Goal: Check status: Check status

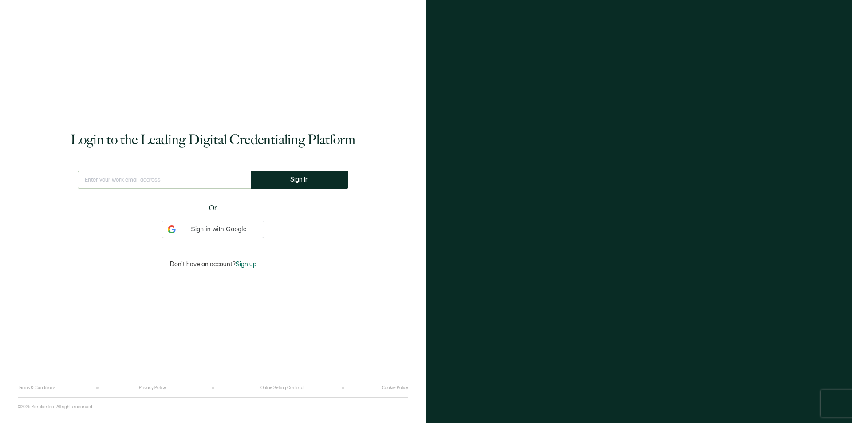
click at [175, 179] on input "text" at bounding box center [164, 180] width 173 height 18
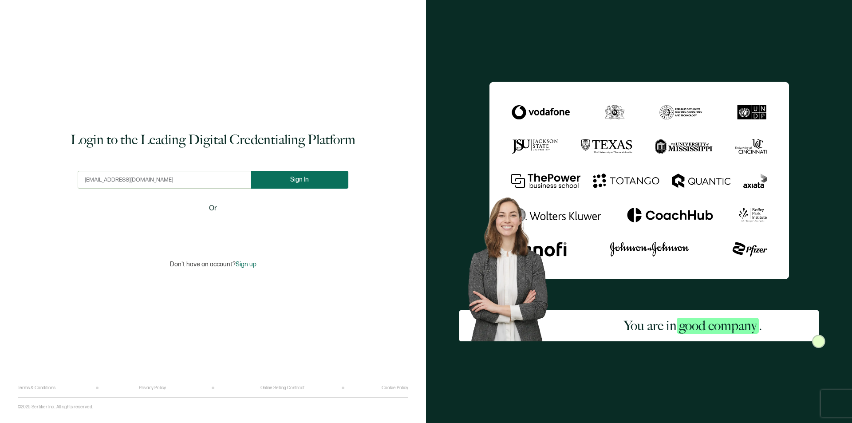
type input "[EMAIL_ADDRESS][DOMAIN_NAME]"
click at [280, 186] on button "Sign In" at bounding box center [303, 180] width 98 height 18
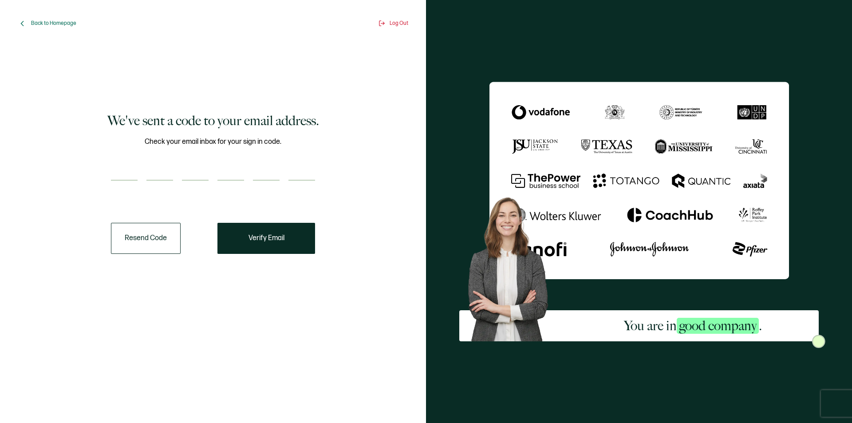
click at [131, 173] on input "number" at bounding box center [124, 172] width 27 height 18
type input "9"
type input "3"
type input "0"
type input "9"
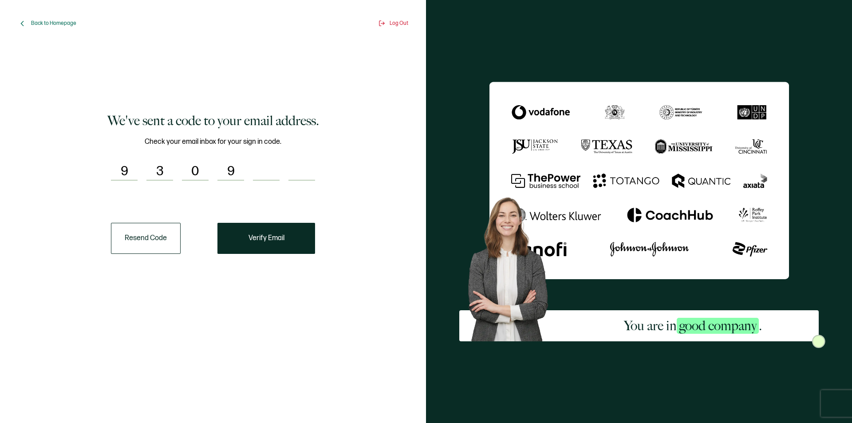
type input "4"
type input "7"
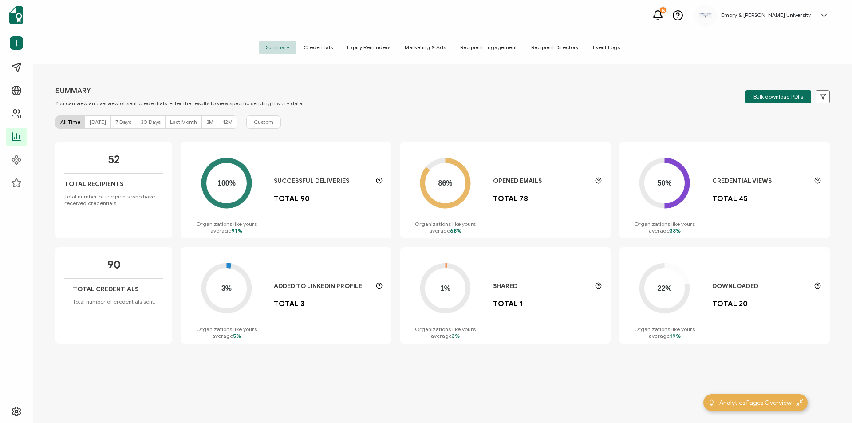
click at [320, 49] on span "Credentials" at bounding box center [317, 47] width 43 height 13
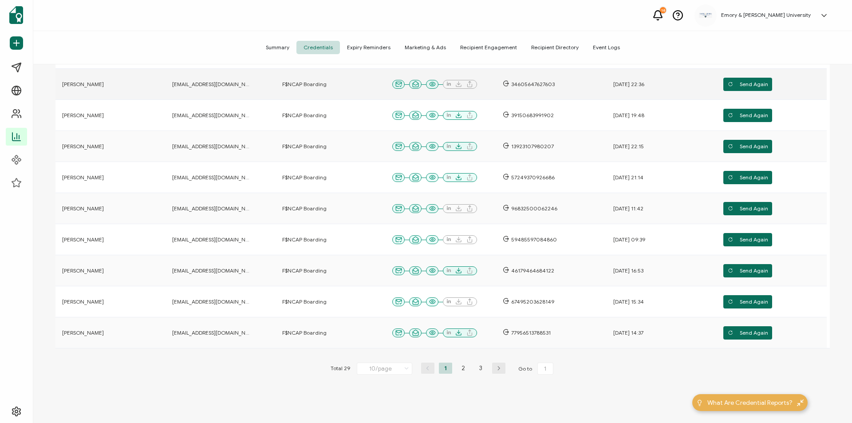
scroll to position [193, 0]
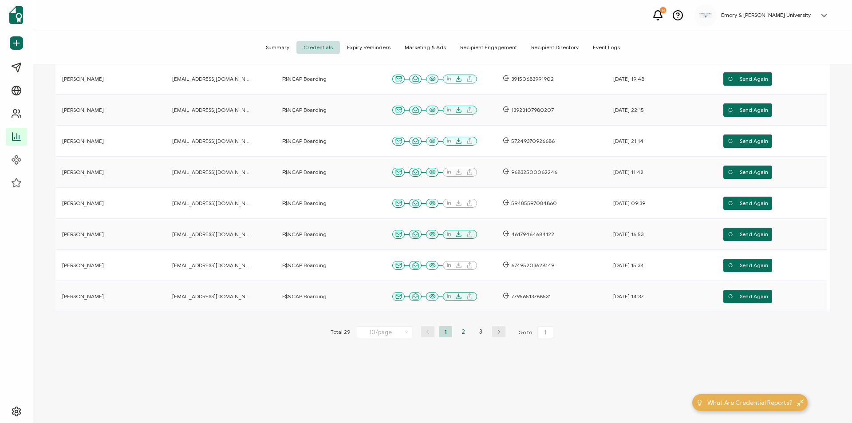
click at [461, 333] on li "2" at bounding box center [463, 331] width 13 height 11
click at [442, 333] on li "1" at bounding box center [445, 331] width 13 height 11
type input "1"
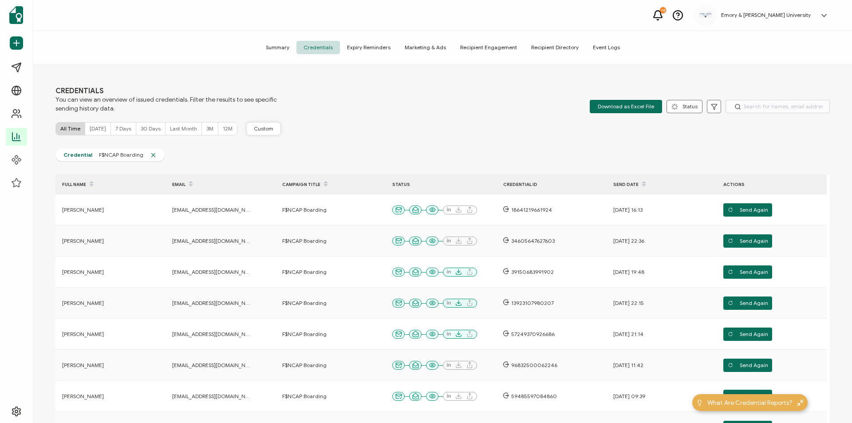
click at [259, 132] on span "Custom" at bounding box center [264, 128] width 20 height 7
click at [282, 47] on span "Summary" at bounding box center [278, 47] width 38 height 13
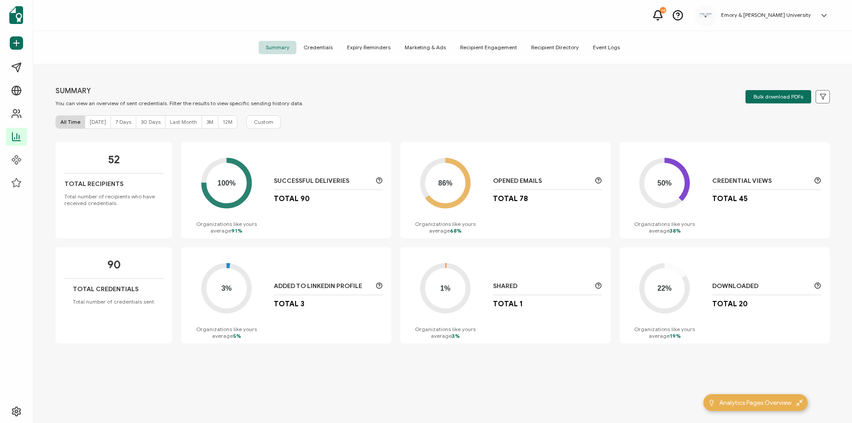
click at [328, 47] on span "Credentials" at bounding box center [317, 47] width 43 height 13
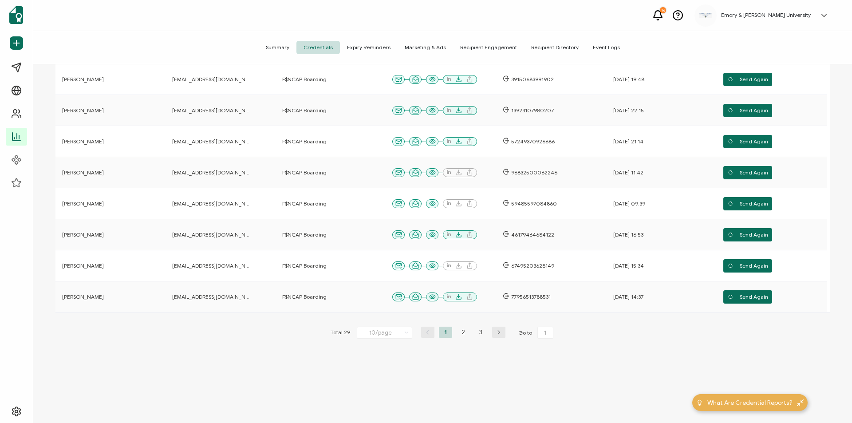
scroll to position [193, 0]
click at [463, 334] on li "2" at bounding box center [463, 331] width 13 height 11
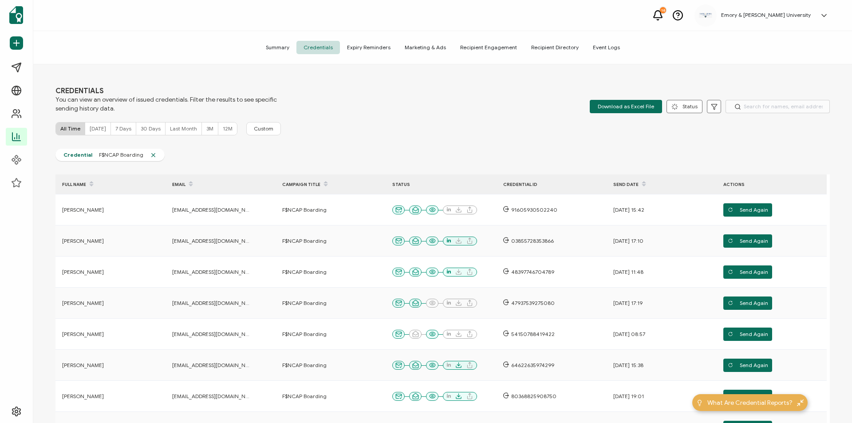
click at [152, 156] on icon at bounding box center [153, 155] width 7 height 7
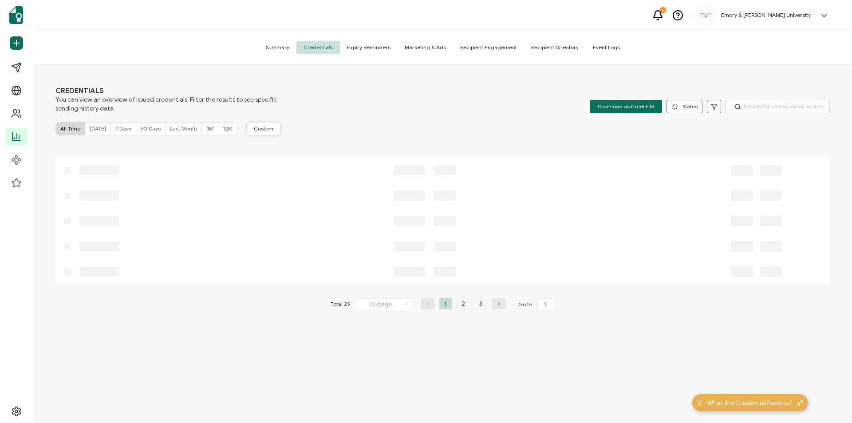
click at [276, 131] on button "Custom" at bounding box center [263, 128] width 35 height 13
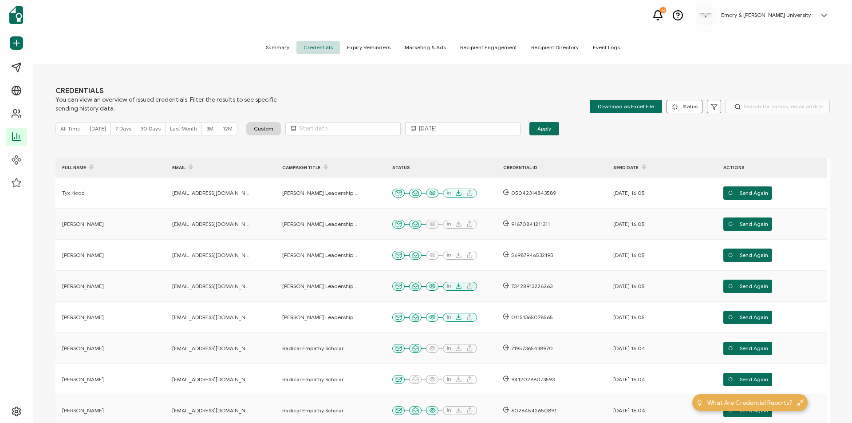
click at [77, 163] on div "FULL NAME" at bounding box center [99, 167] width 89 height 15
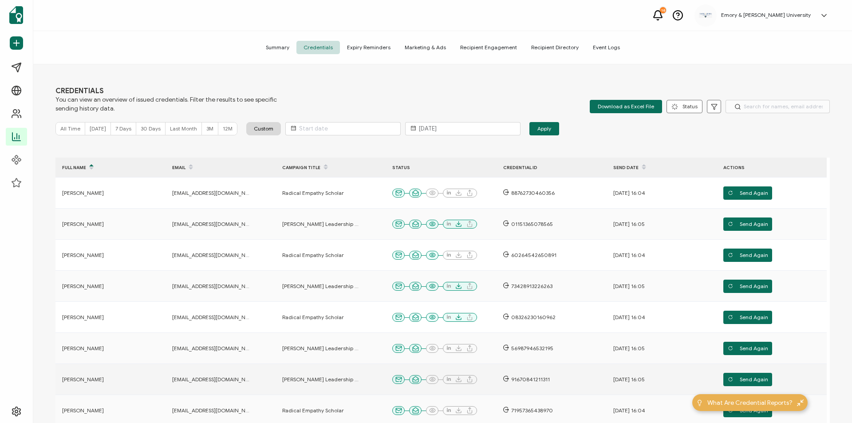
scroll to position [176, 0]
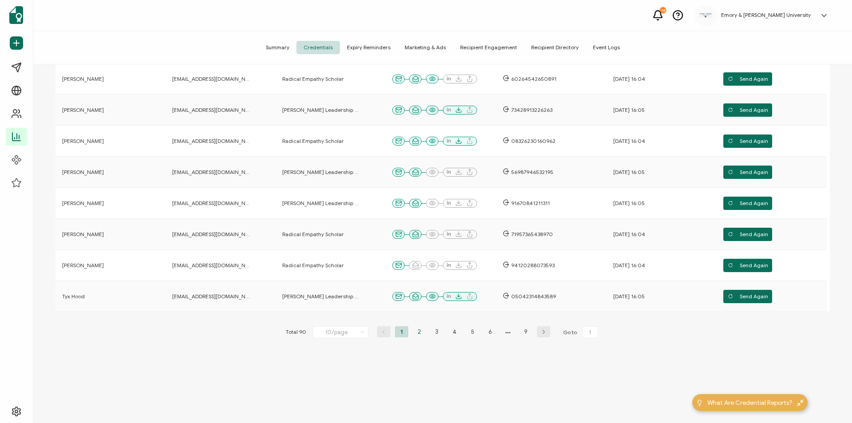
click at [417, 333] on li "2" at bounding box center [419, 331] width 13 height 11
click at [435, 331] on li "3" at bounding box center [436, 331] width 13 height 11
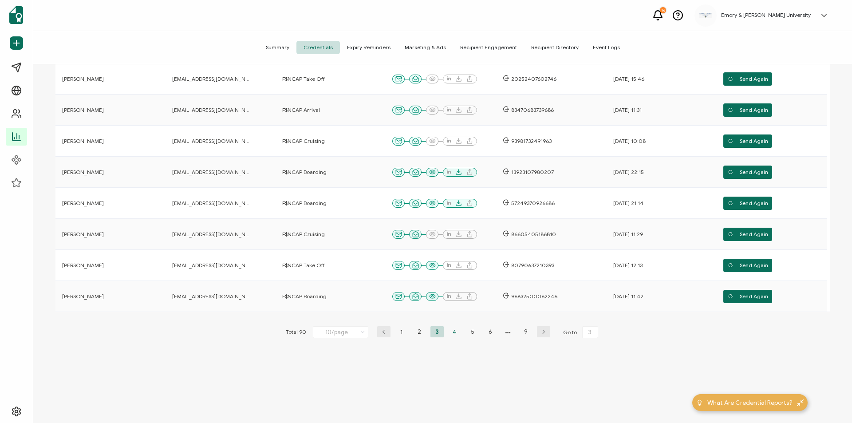
click at [451, 329] on li "4" at bounding box center [454, 331] width 13 height 11
click at [469, 331] on li "5" at bounding box center [472, 331] width 13 height 11
type input "5"
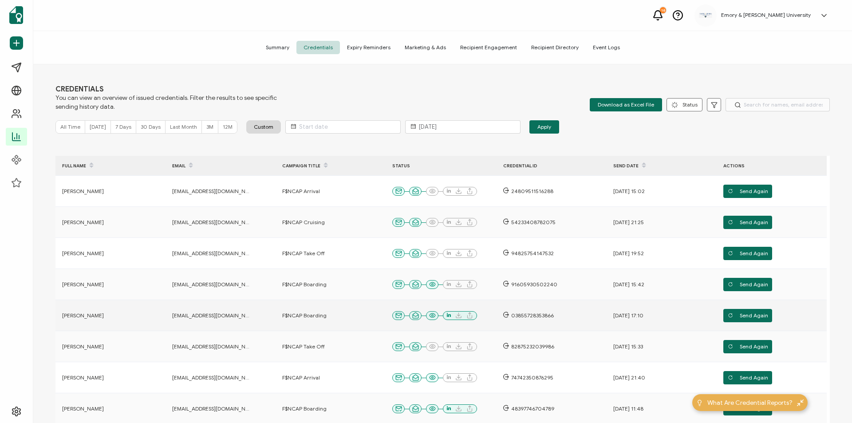
scroll to position [0, 0]
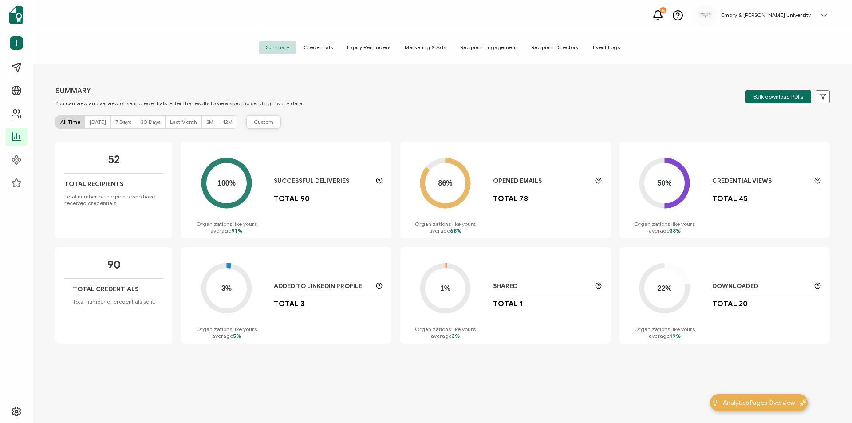
click at [254, 120] on span "Custom" at bounding box center [264, 122] width 20 height 8
click at [220, 117] on div "12M" at bounding box center [227, 122] width 19 height 12
click at [259, 120] on span "Custom" at bounding box center [264, 122] width 20 height 8
click at [548, 123] on button "Apply" at bounding box center [544, 121] width 30 height 13
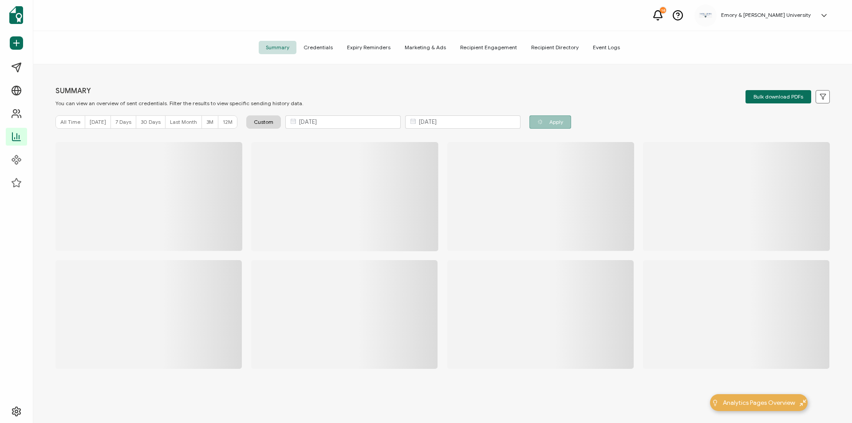
click at [323, 39] on div "Summary Credentials Expiry Reminders Marketing & Ads Recipient Engagement Recip…" at bounding box center [442, 47] width 819 height 33
click at [323, 45] on span "Credentials" at bounding box center [317, 47] width 43 height 13
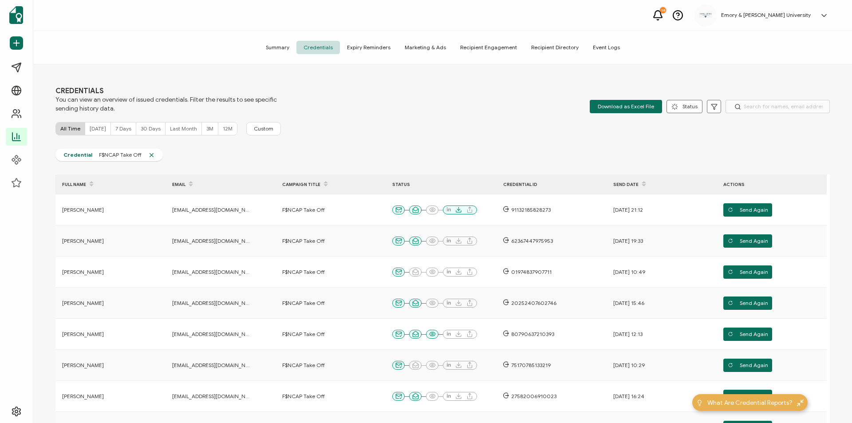
click at [65, 183] on div "FULL NAME" at bounding box center [99, 184] width 89 height 15
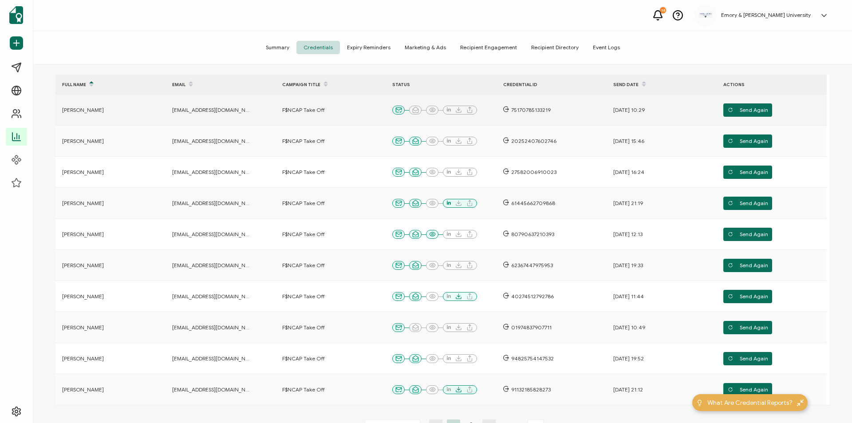
scroll to position [133, 0]
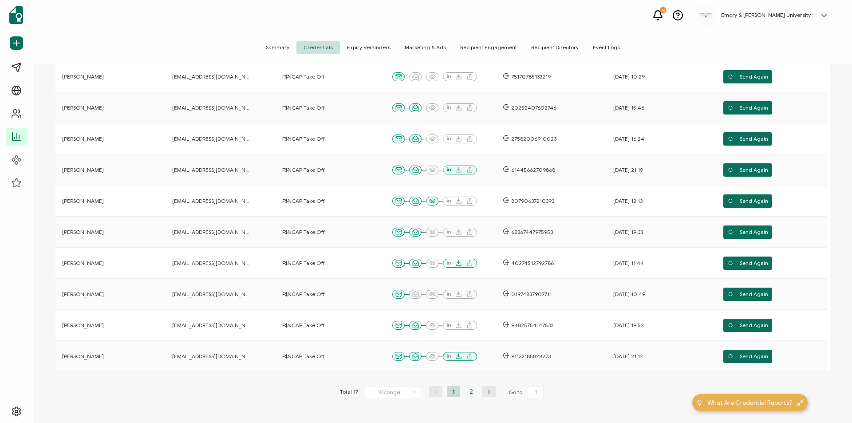
click at [471, 393] on li "2" at bounding box center [471, 391] width 13 height 11
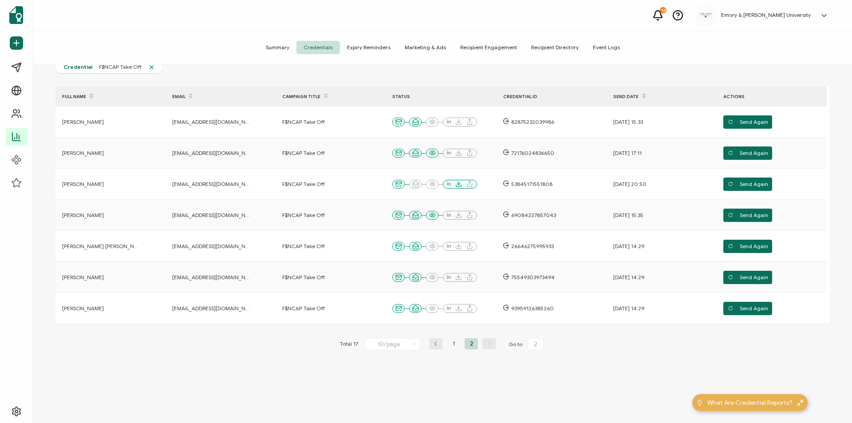
scroll to position [100, 0]
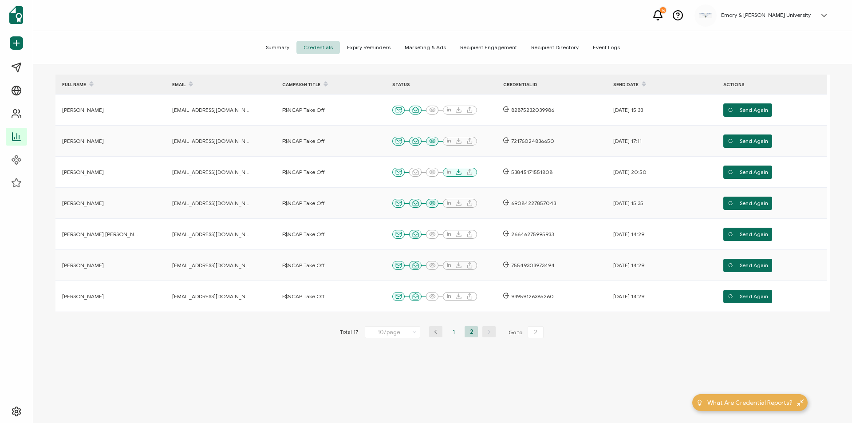
click at [455, 329] on li "1" at bounding box center [453, 331] width 13 height 11
type input "1"
